Goal: Navigation & Orientation: Find specific page/section

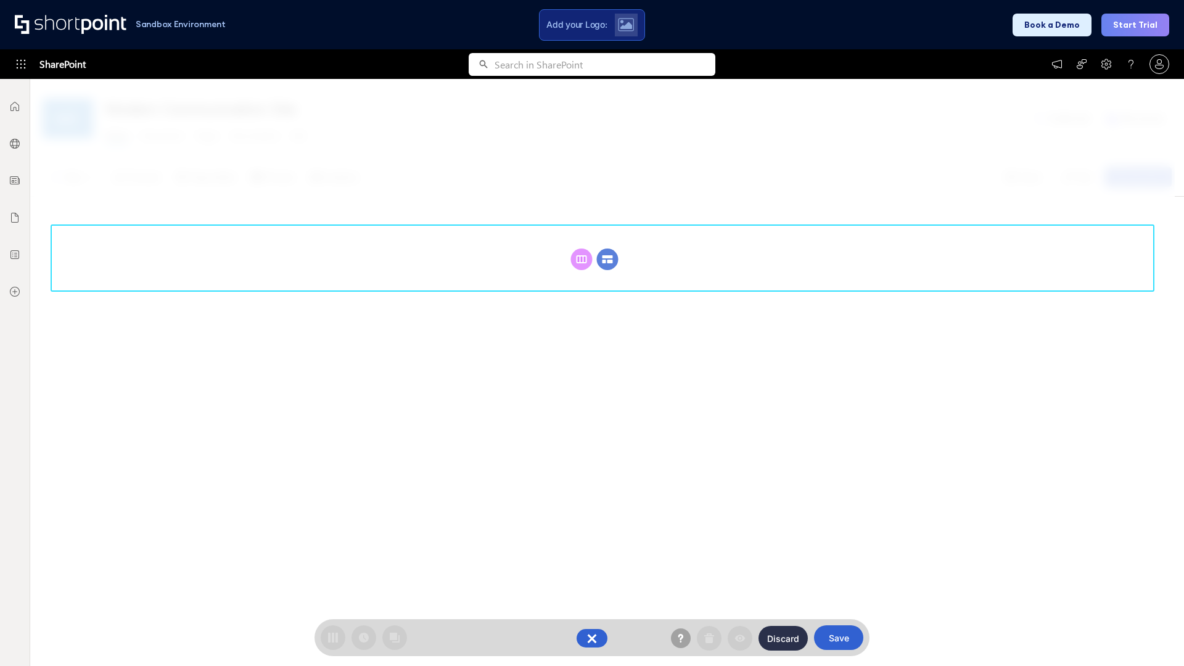
scroll to position [170, 0]
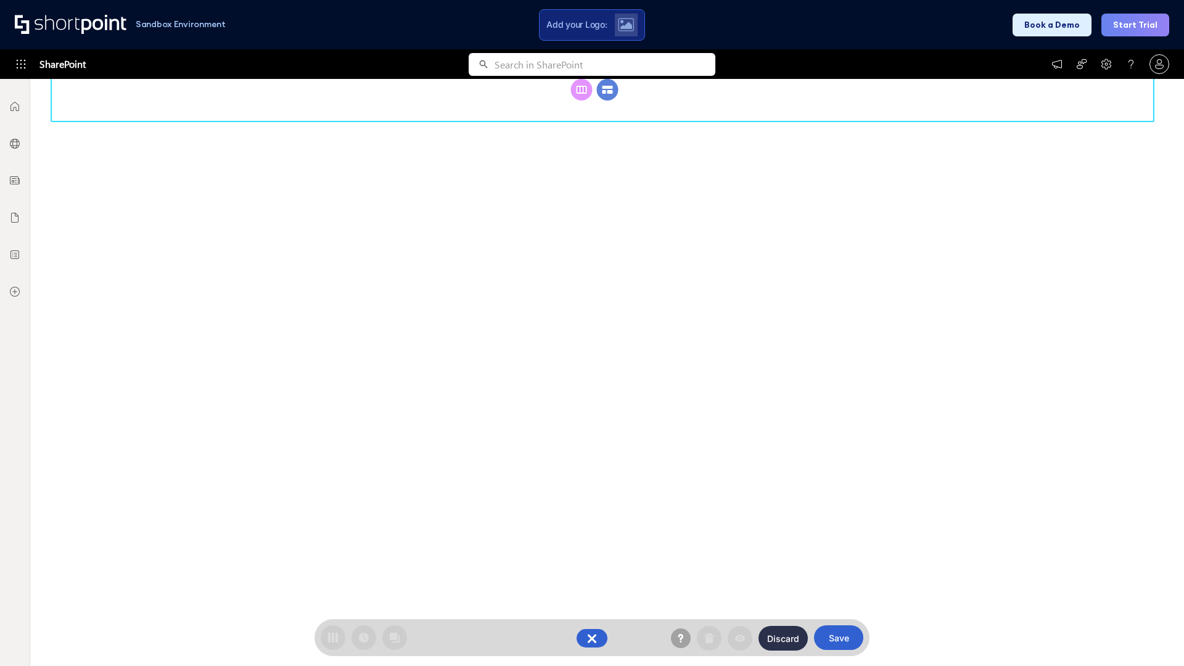
click at [607, 100] on circle at bounding box center [608, 90] width 22 height 22
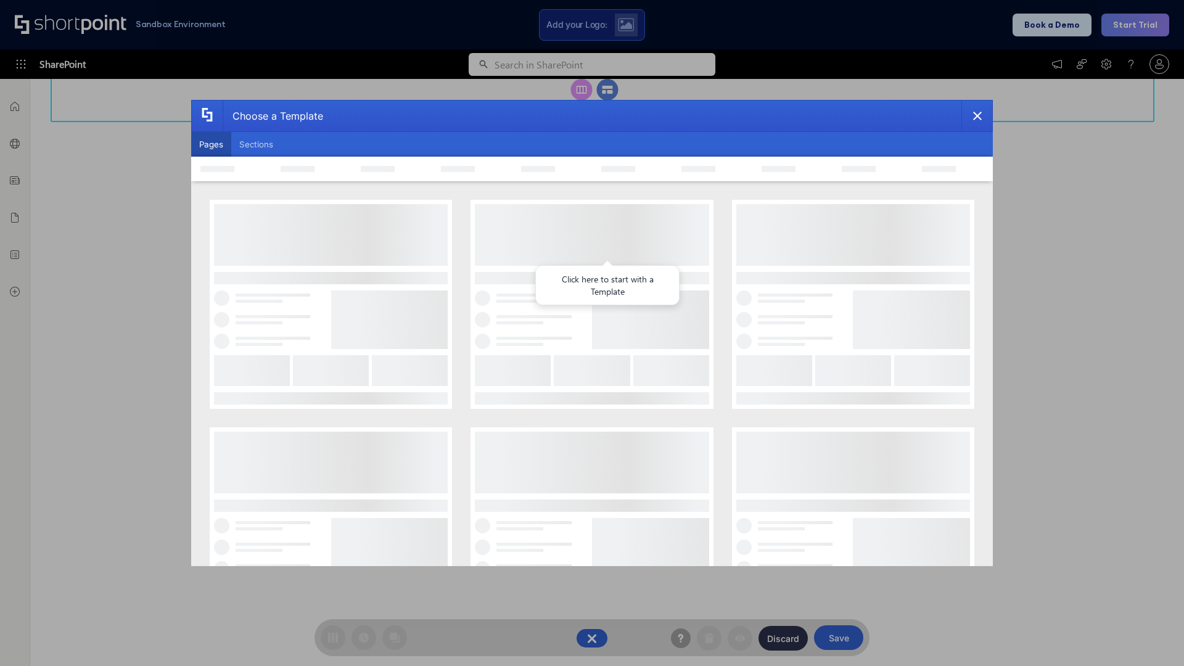
scroll to position [0, 0]
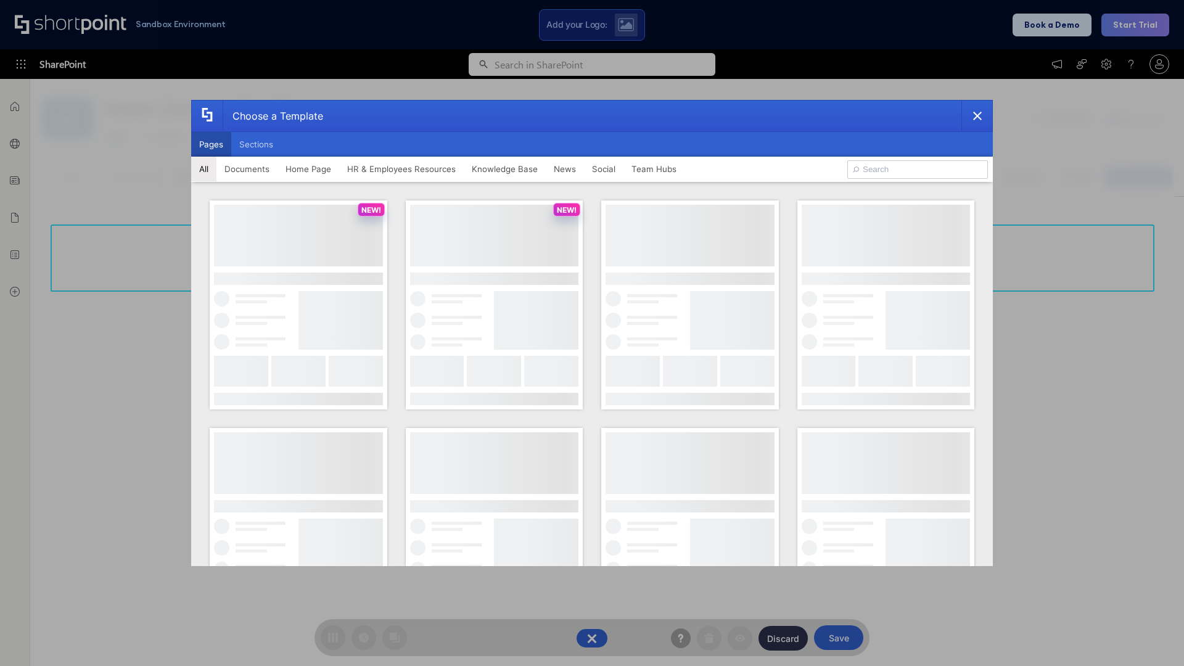
click at [211, 144] on button "Pages" at bounding box center [211, 144] width 40 height 25
type input "Documents 3"
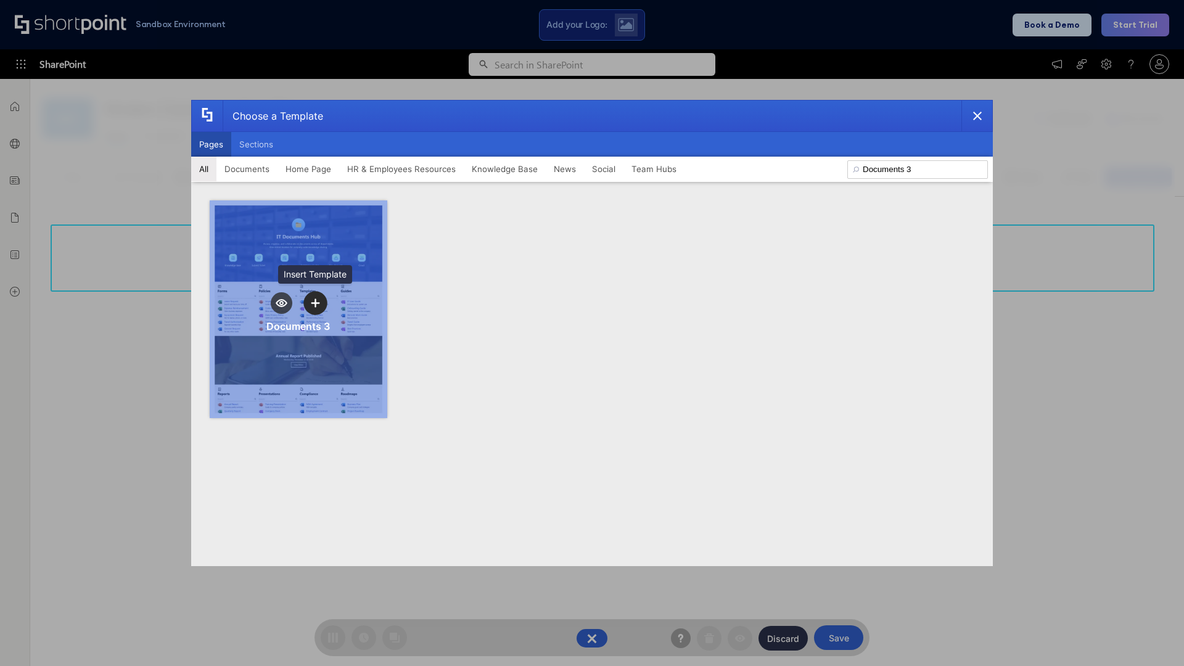
click at [315, 303] on icon "template selector" at bounding box center [315, 302] width 9 height 9
